Goal: Task Accomplishment & Management: Manage account settings

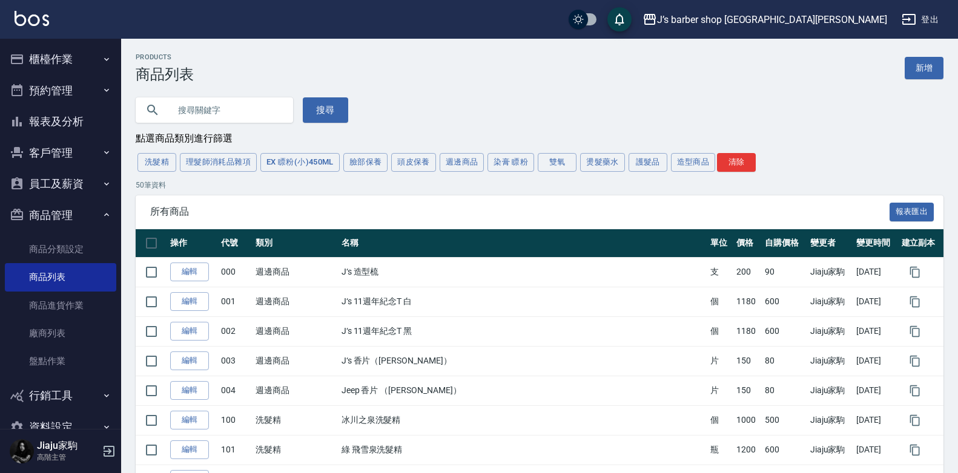
scroll to position [1327, 0]
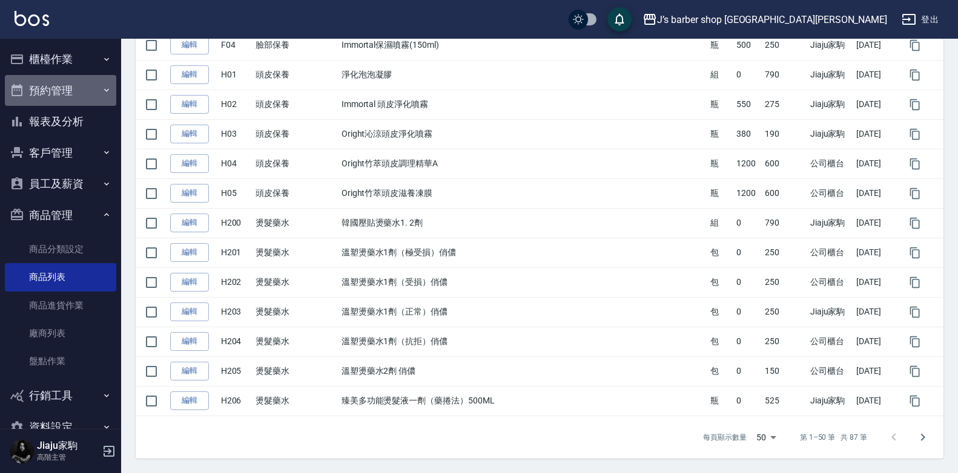
click at [79, 84] on button "預約管理" at bounding box center [60, 90] width 111 height 31
click at [84, 64] on button "櫃檯作業" at bounding box center [60, 59] width 111 height 31
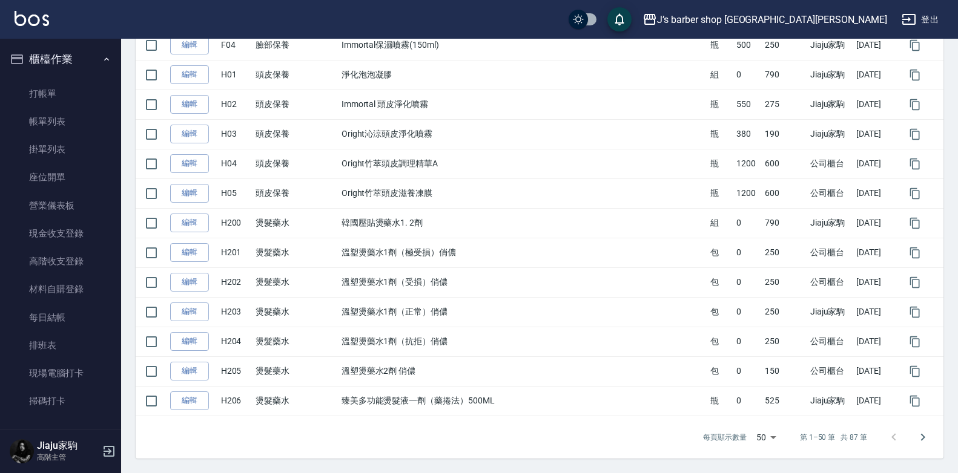
click at [84, 64] on button "櫃檯作業" at bounding box center [60, 59] width 111 height 31
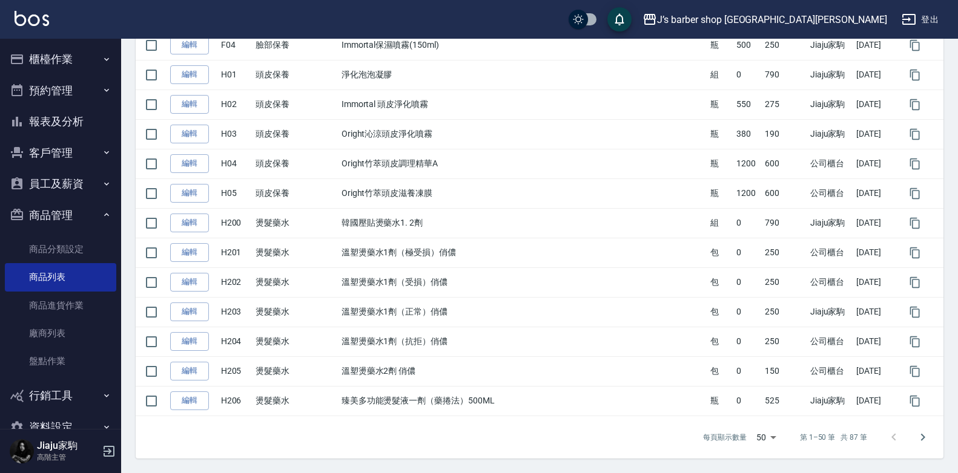
click at [85, 66] on button "櫃檯作業" at bounding box center [60, 59] width 111 height 31
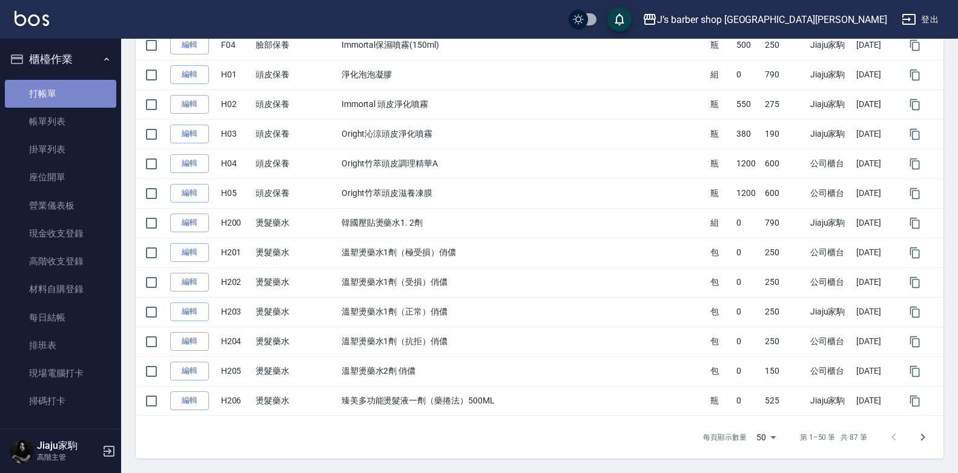
click at [74, 86] on link "打帳單" at bounding box center [60, 94] width 111 height 28
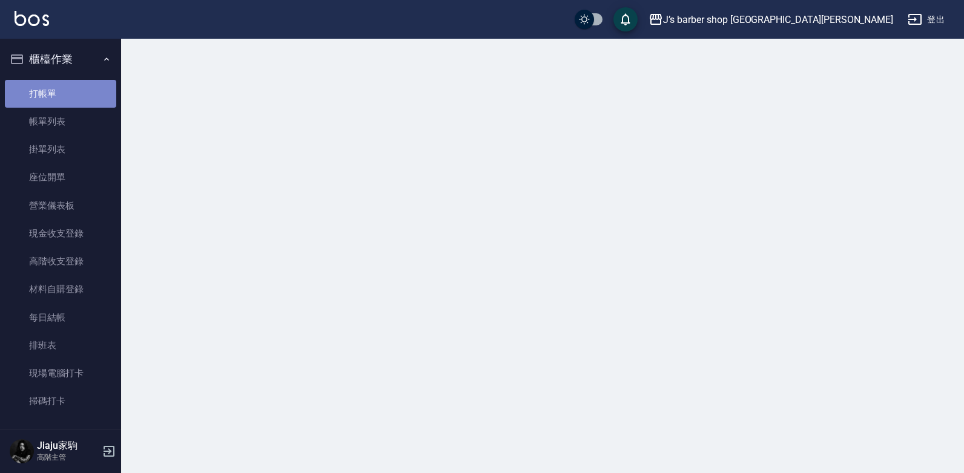
click at [74, 85] on link "打帳單" at bounding box center [60, 94] width 111 height 28
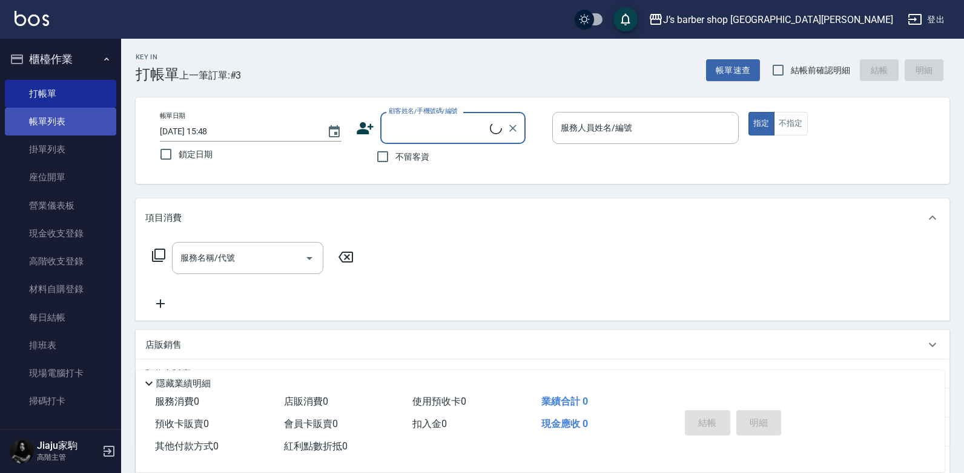
click at [71, 116] on link "帳單列表" at bounding box center [60, 122] width 111 height 28
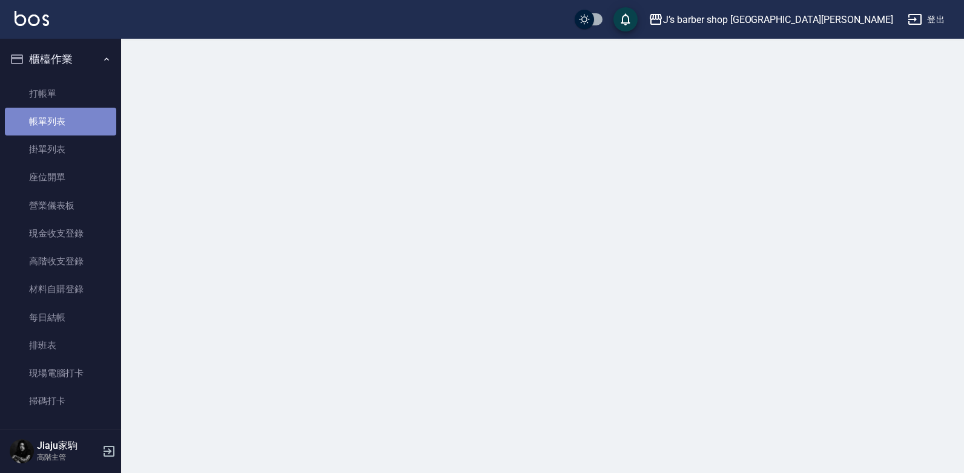
click at [71, 116] on link "帳單列表" at bounding box center [60, 122] width 111 height 28
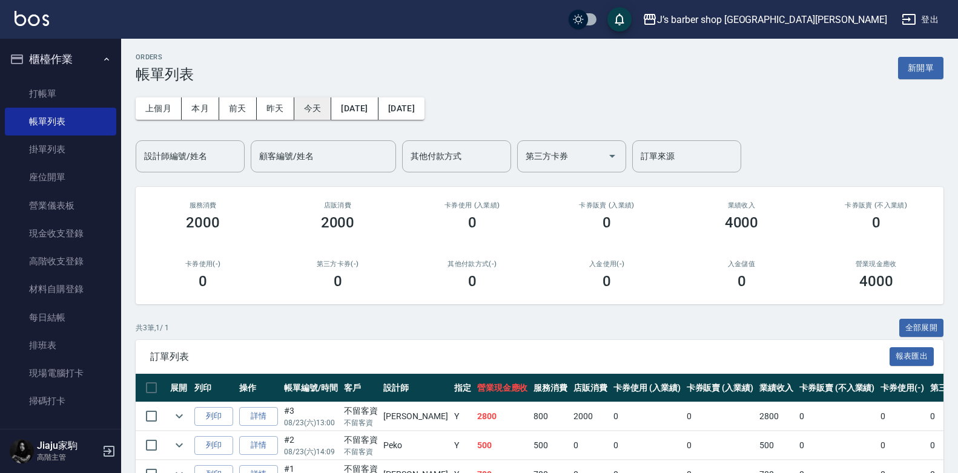
click at [314, 99] on button "今天" at bounding box center [313, 108] width 38 height 22
click at [319, 104] on button "今天" at bounding box center [313, 108] width 38 height 22
click at [316, 104] on button "今天" at bounding box center [313, 108] width 38 height 22
click at [198, 109] on button "本月" at bounding box center [201, 108] width 38 height 22
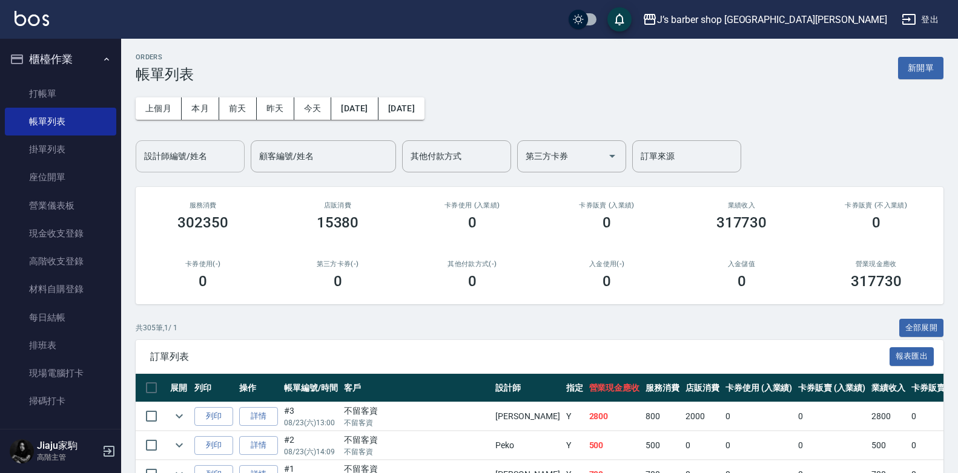
click at [180, 153] on div "設計師編號/姓名 設計師編號/姓名" at bounding box center [190, 156] width 109 height 32
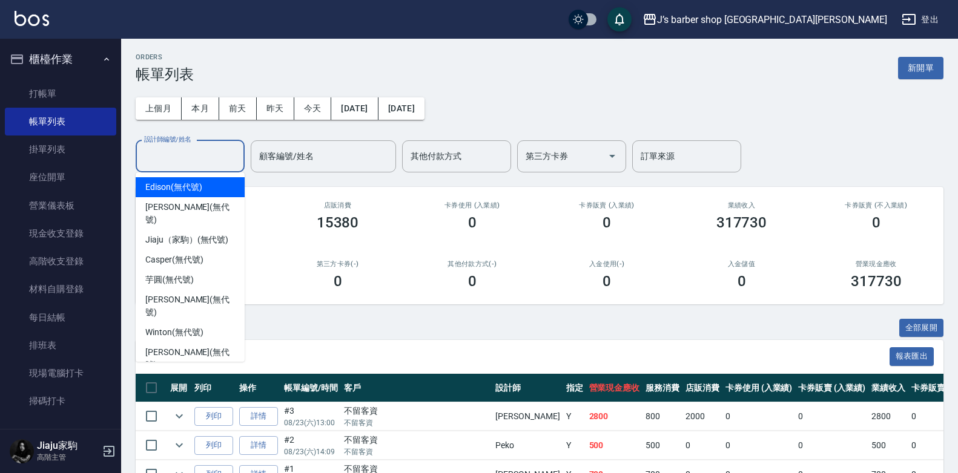
click at [179, 190] on span "Edison (無代號)" at bounding box center [173, 187] width 56 height 13
type input "Edison(無代號)"
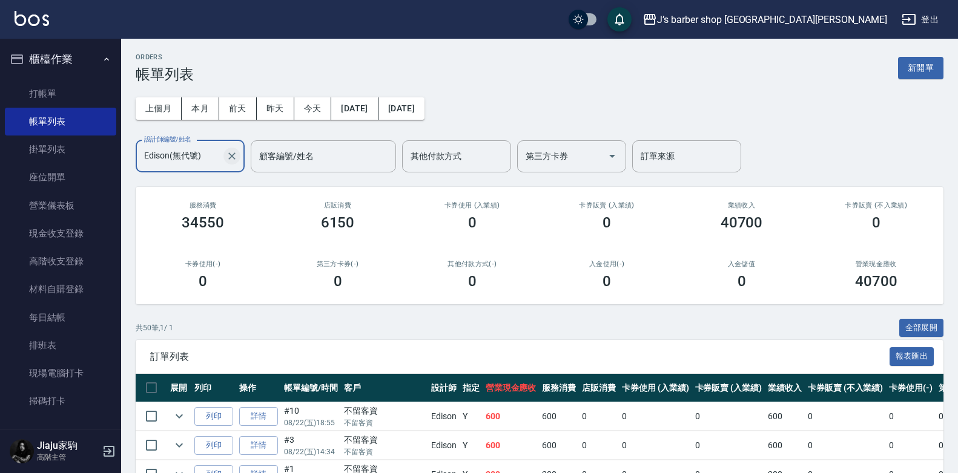
click at [231, 153] on icon "Clear" at bounding box center [232, 156] width 12 height 12
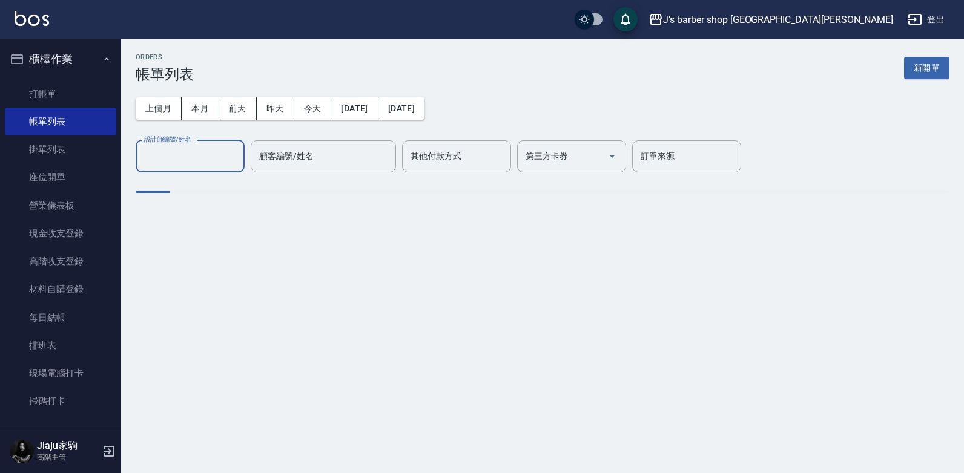
click at [199, 160] on input "設計師編號/姓名" at bounding box center [190, 156] width 98 height 21
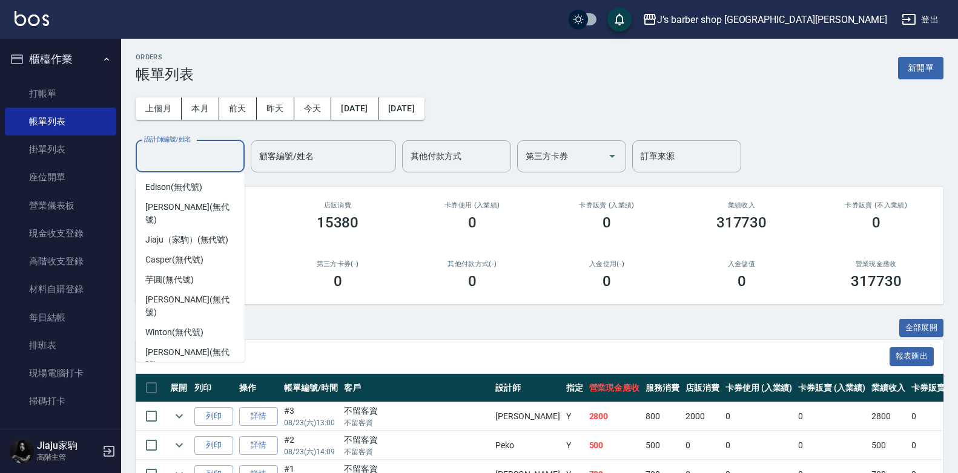
click at [173, 379] on span "Peko (無代號)" at bounding box center [170, 385] width 50 height 13
type input "Peko(無代號)"
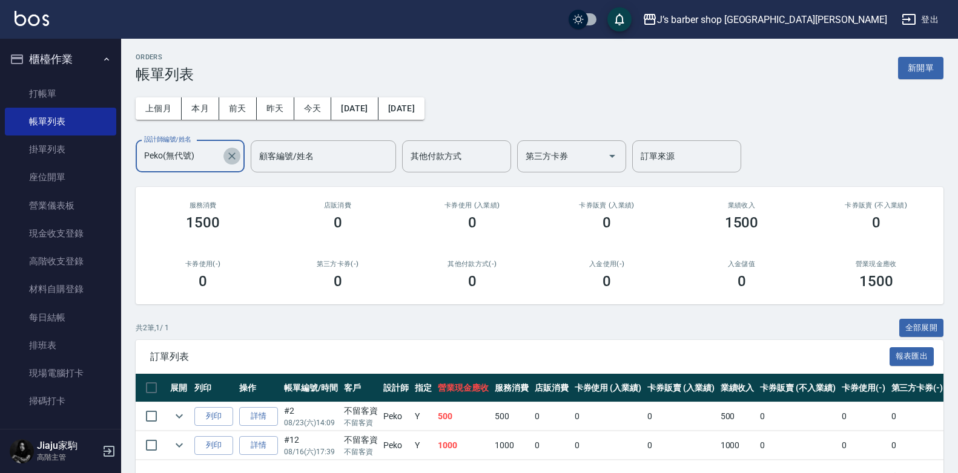
click at [229, 153] on icon "Clear" at bounding box center [232, 156] width 12 height 12
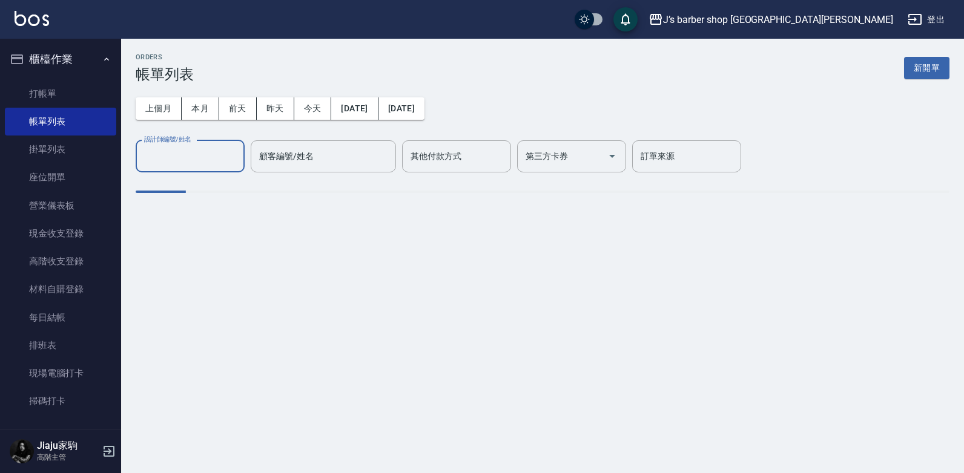
click at [211, 157] on input "設計師編號/姓名" at bounding box center [190, 156] width 98 height 21
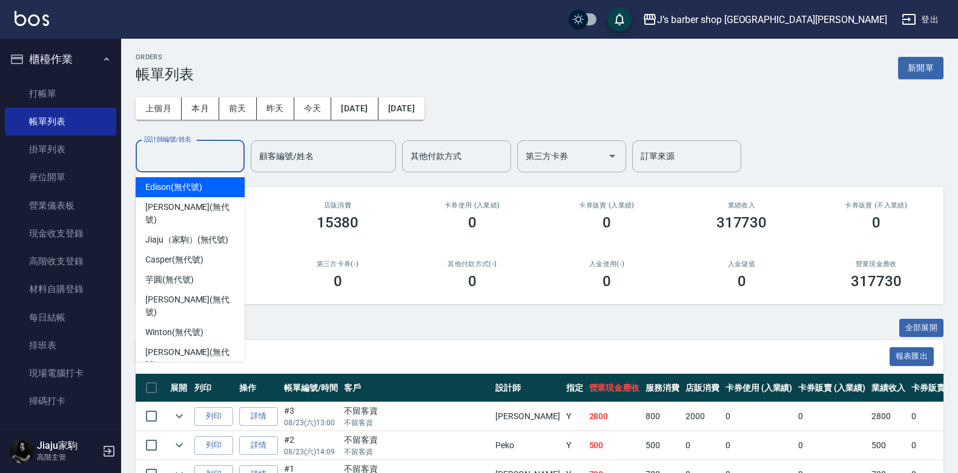
click at [248, 65] on div "ORDERS 帳單列表 新開單" at bounding box center [540, 68] width 808 height 30
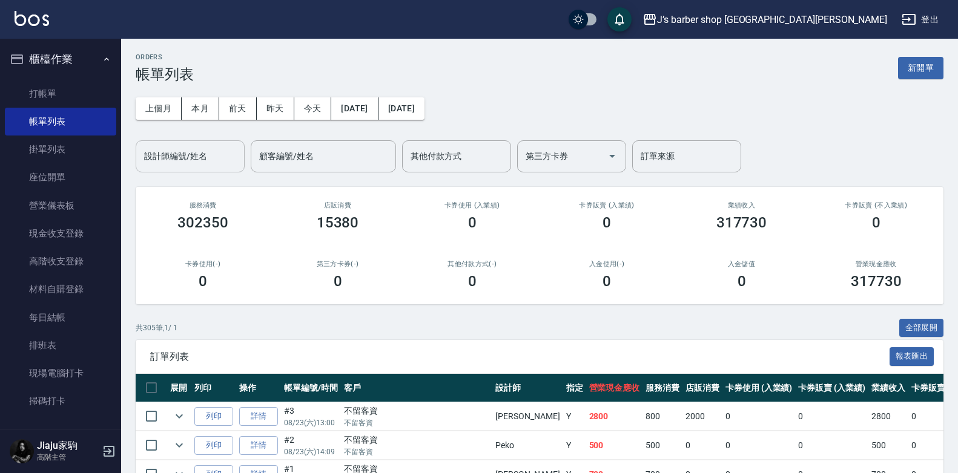
click at [192, 160] on div "設計師編號/姓名 設計師編號/姓名" at bounding box center [190, 156] width 109 height 32
click at [192, 160] on input "設計師編號/姓名" at bounding box center [190, 156] width 98 height 21
click at [191, 162] on input "設計師編號/姓名" at bounding box center [190, 156] width 98 height 21
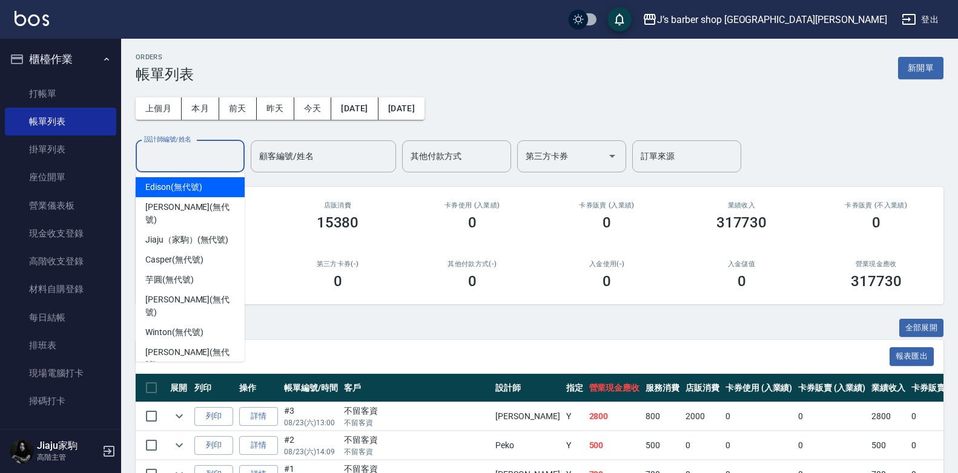
click at [191, 162] on input "設計師編號/姓名" at bounding box center [190, 156] width 98 height 21
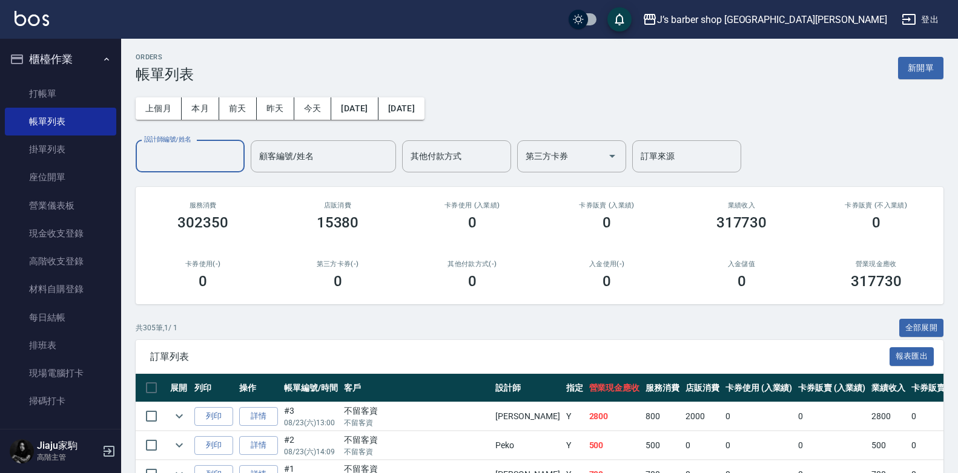
click at [191, 157] on input "設計師編號/姓名" at bounding box center [190, 156] width 98 height 21
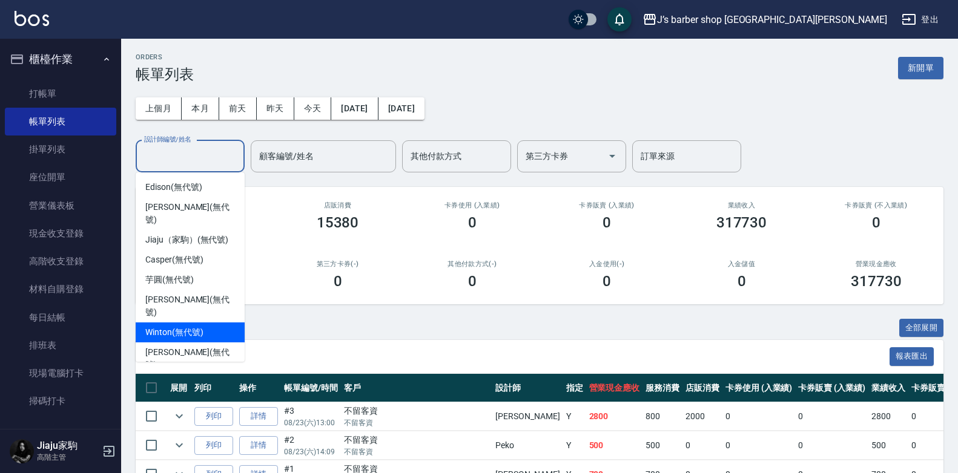
click at [180, 326] on span "Winton (無代號)" at bounding box center [174, 332] width 58 height 13
type input "Winton(無代號)"
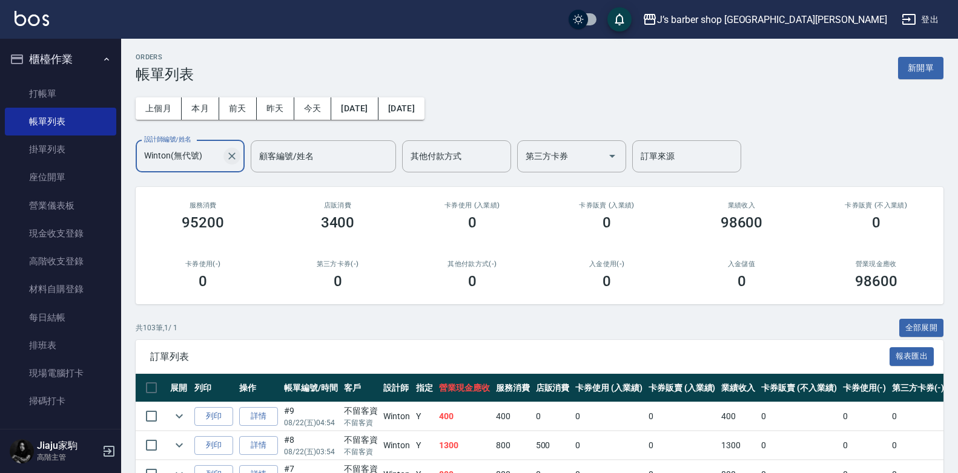
click at [230, 154] on icon "Clear" at bounding box center [231, 156] width 7 height 7
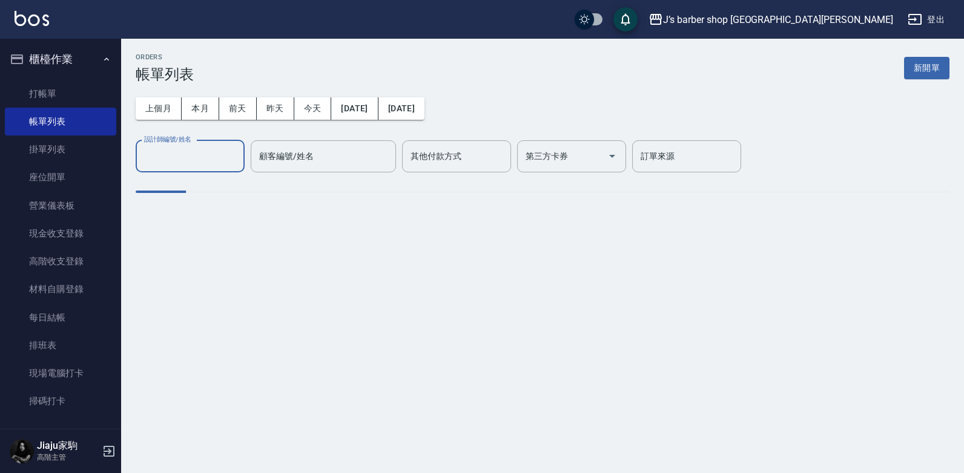
click at [213, 156] on input "設計師編號/姓名" at bounding box center [190, 156] width 98 height 21
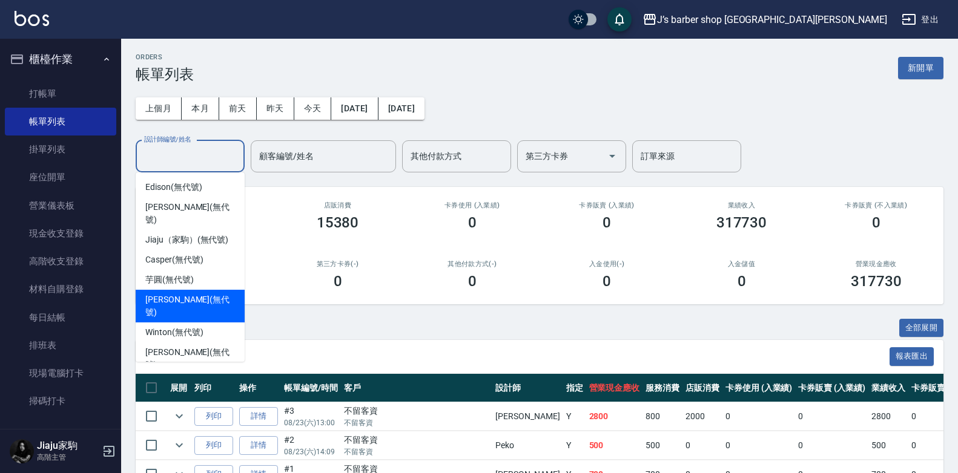
click at [173, 290] on div "[PERSON_NAME] (無代號)" at bounding box center [190, 306] width 109 height 33
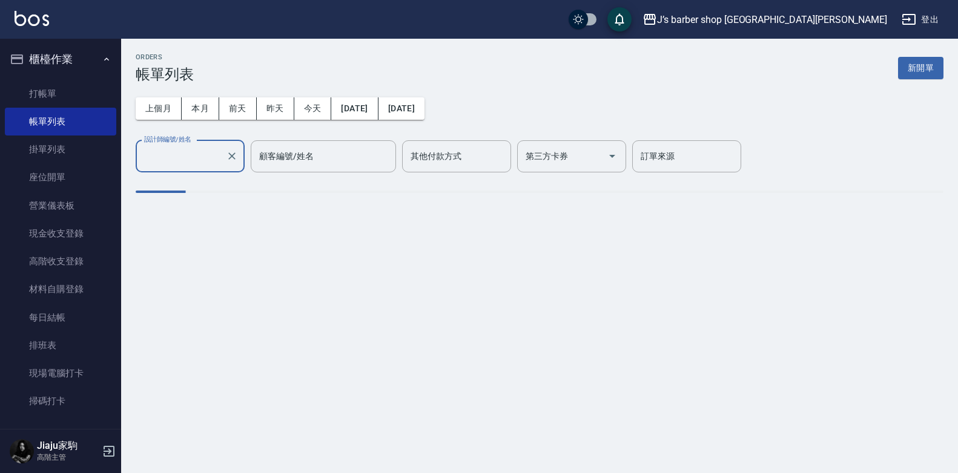
type input "[PERSON_NAME](無代號)"
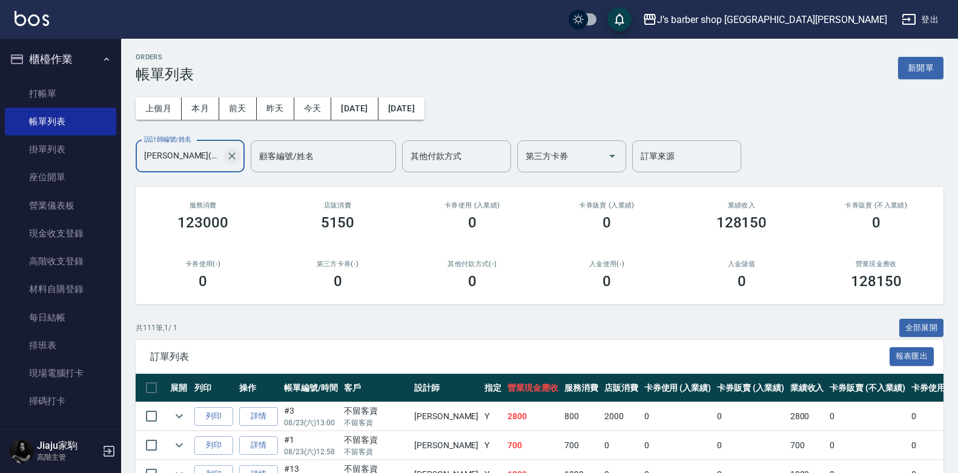
click at [230, 156] on icon "Clear" at bounding box center [232, 156] width 12 height 12
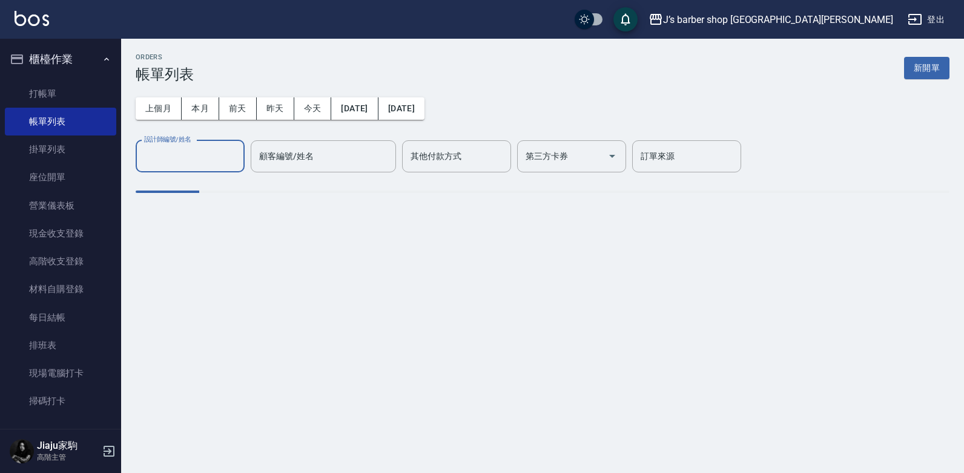
click at [216, 155] on input "設計師編號/姓名" at bounding box center [190, 156] width 98 height 21
click at [177, 213] on div "ORDERS 帳單列表 新開單 上個月 本月 [DATE] [DATE] [DATE] [DATE] [DATE] 設計師編號/姓名 設計師編號/姓名 顧客編…" at bounding box center [542, 132] width 843 height 187
type input "[PERSON_NAME](無代號)"
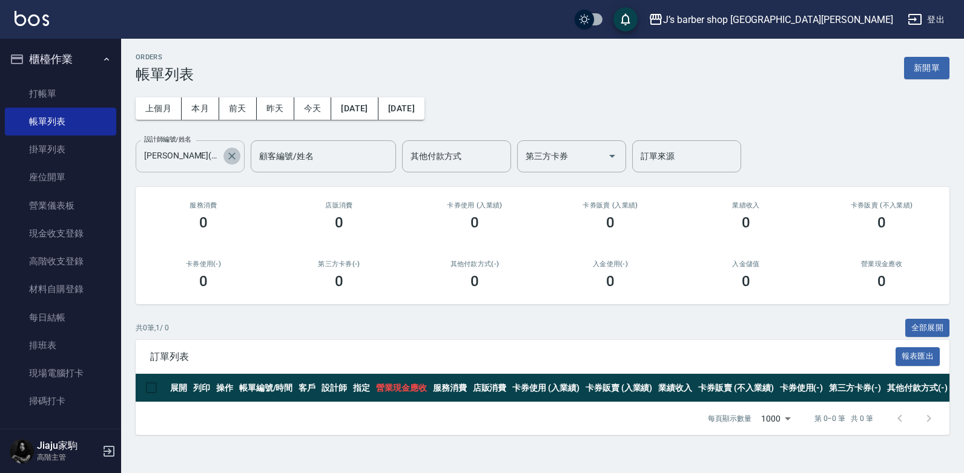
click at [229, 151] on icon "Clear" at bounding box center [232, 156] width 12 height 12
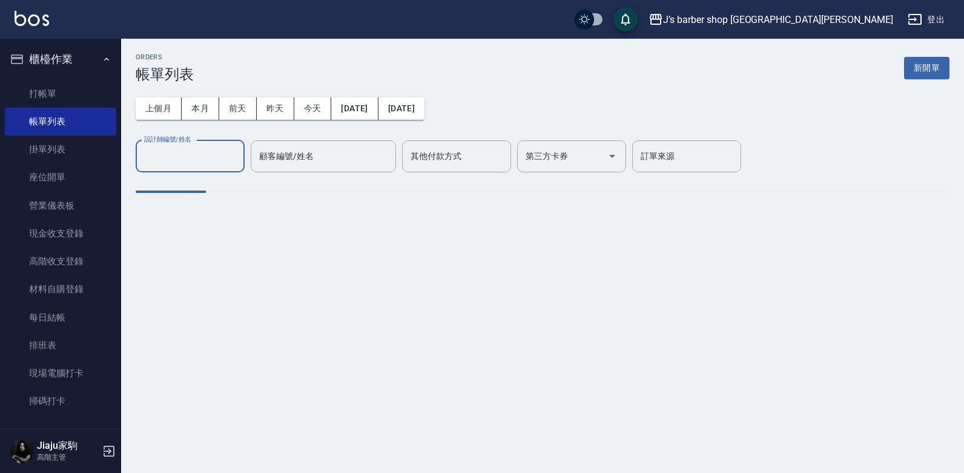
click at [308, 106] on button "今天" at bounding box center [313, 108] width 38 height 22
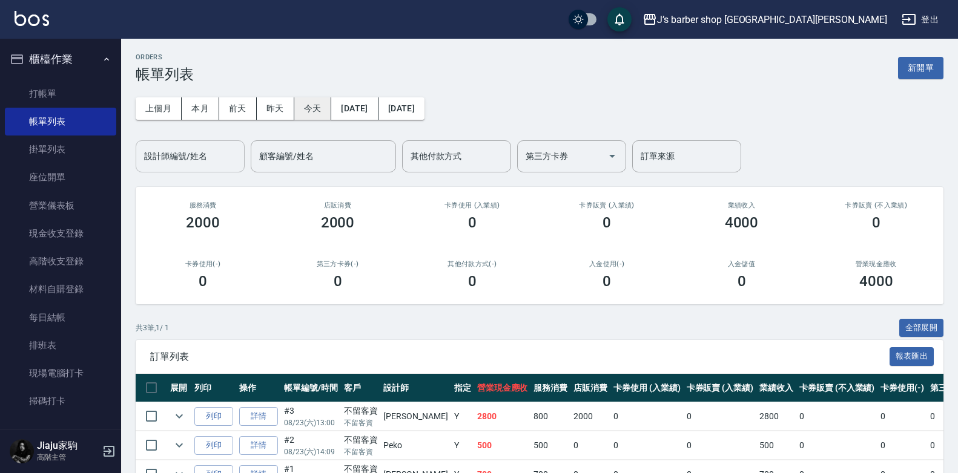
click at [310, 108] on button "今天" at bounding box center [313, 108] width 38 height 22
